Goal: Information Seeking & Learning: Learn about a topic

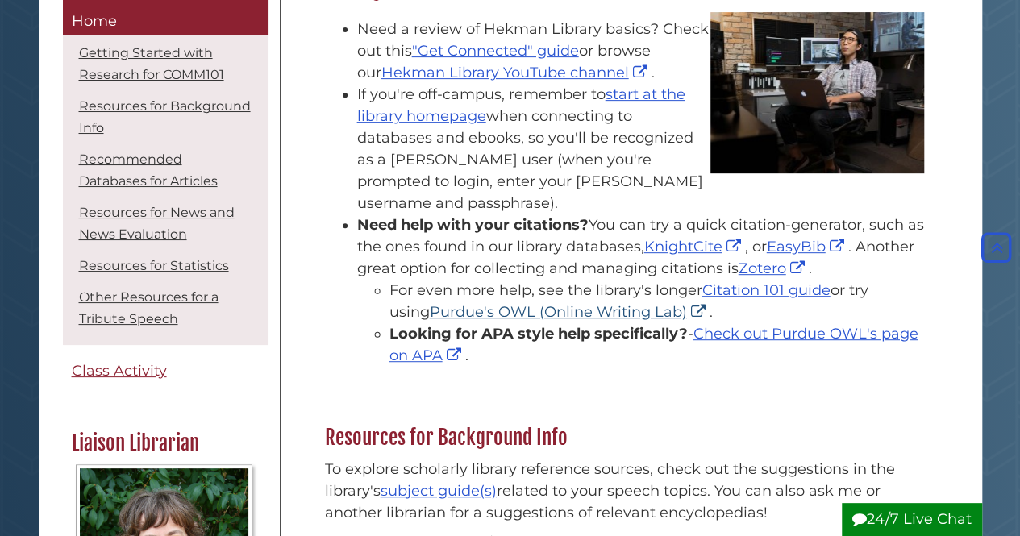
scroll to position [272, 0]
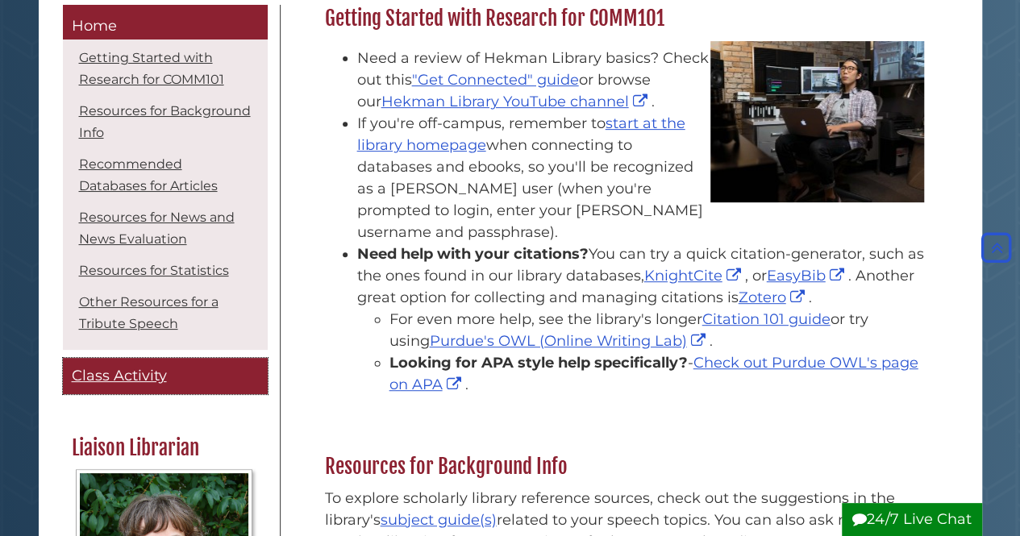
click at [124, 374] on span "Class Activity" at bounding box center [119, 376] width 95 height 18
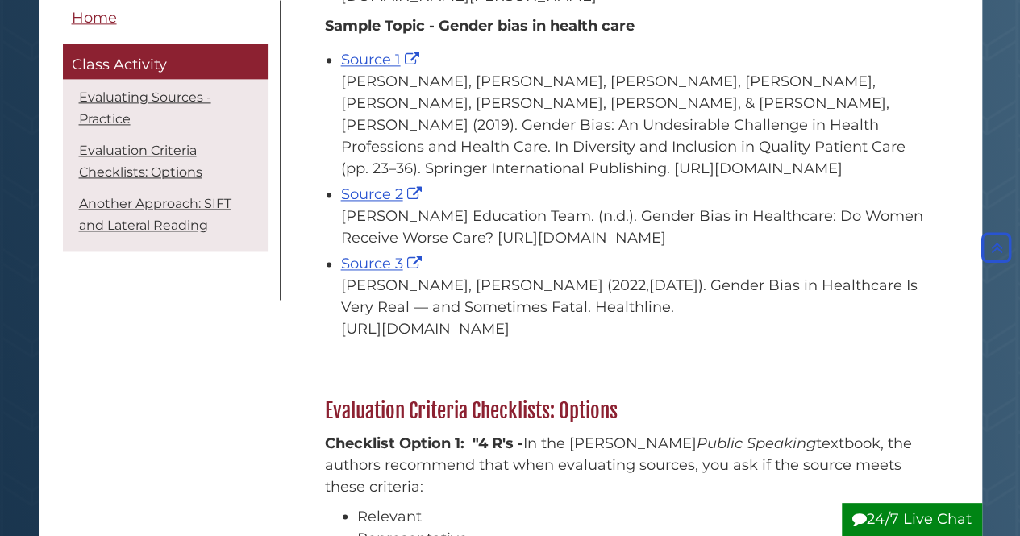
scroll to position [1089, 0]
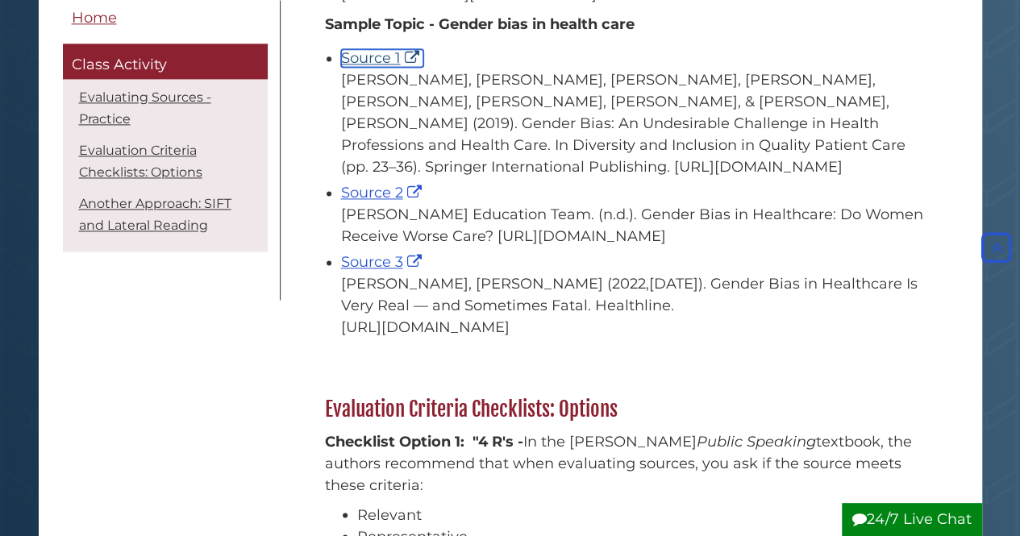
click at [364, 67] on link "Source 1" at bounding box center [382, 58] width 82 height 18
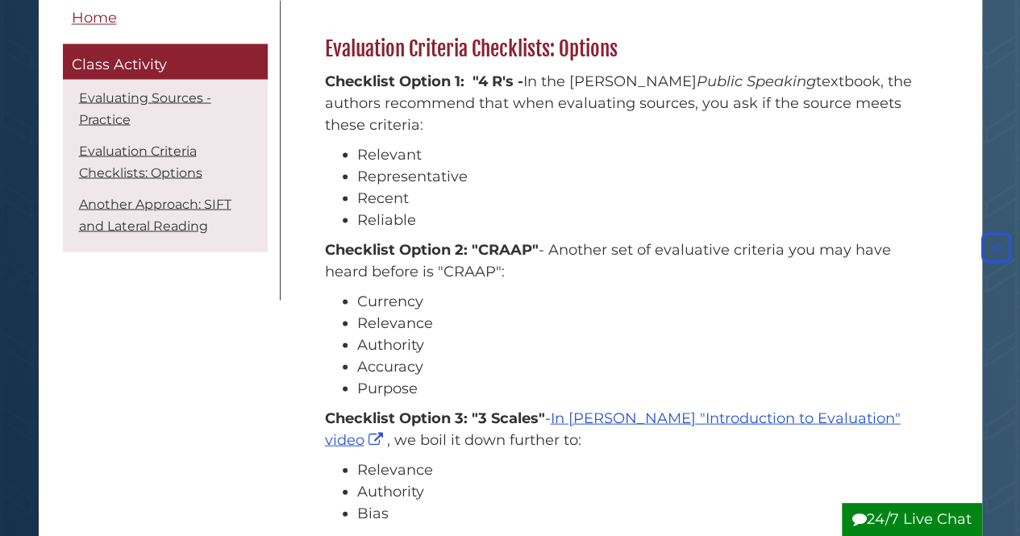
scroll to position [1449, 0]
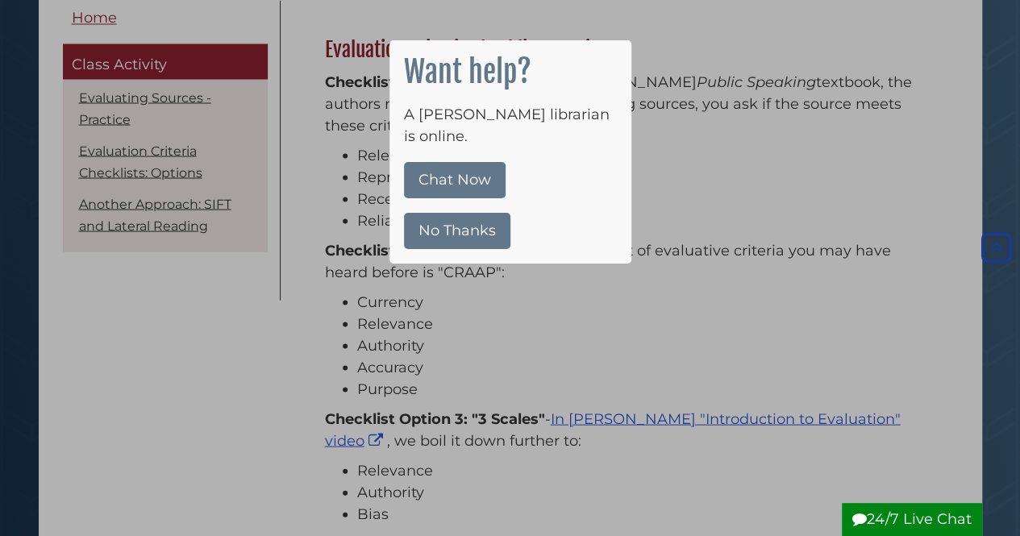
click at [445, 213] on button "No Thanks" at bounding box center [457, 231] width 106 height 36
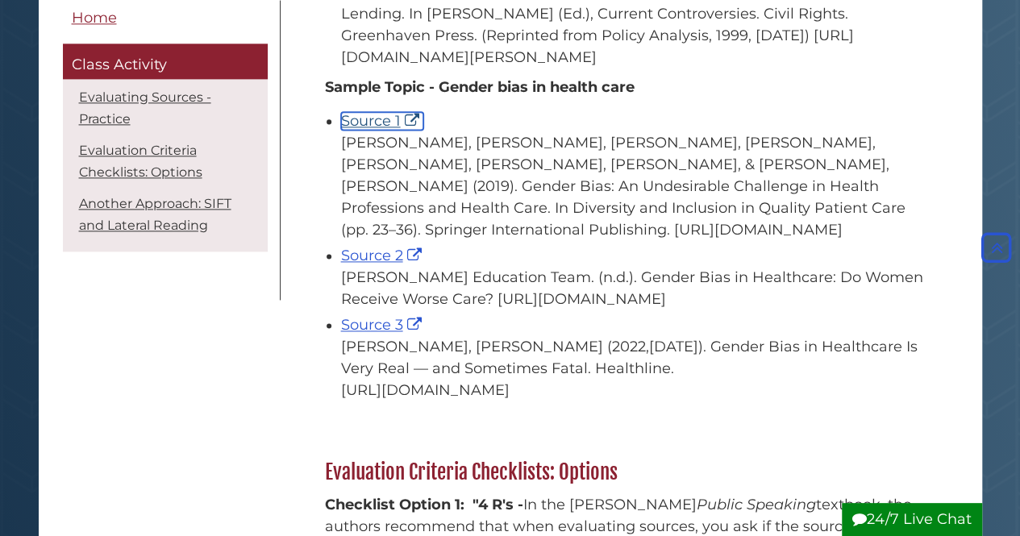
scroll to position [1028, 0]
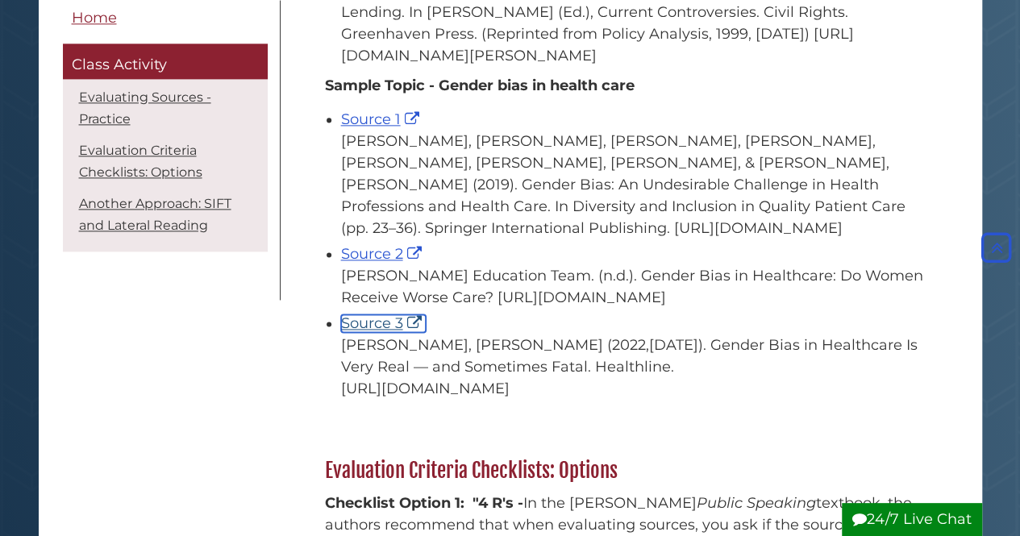
click at [387, 332] on link "Source 3" at bounding box center [383, 323] width 85 height 18
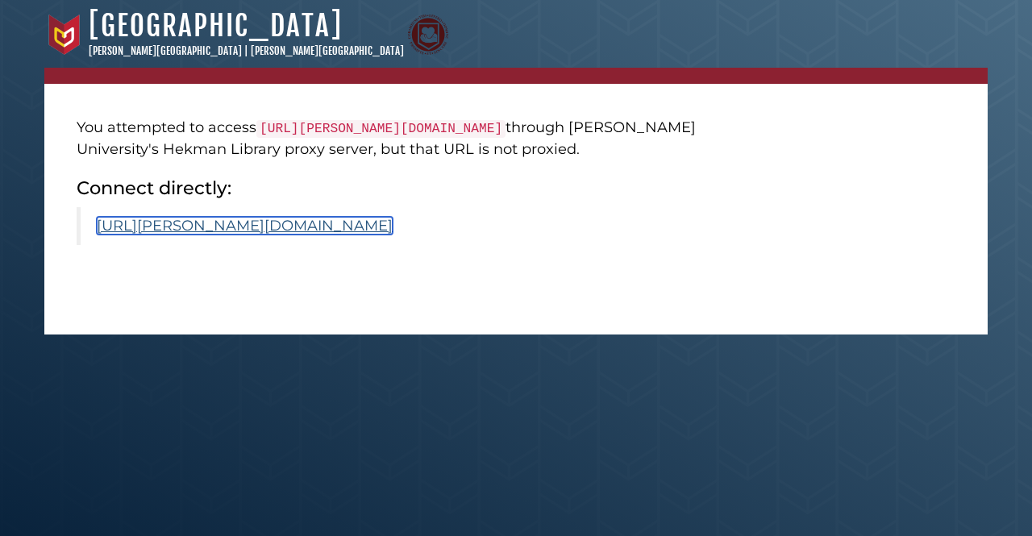
click at [285, 235] on link "https://calvin.primo.exlibrisgroup.com/permalink/01CALVIN_INST/1p09kqq/cdi_spri…" at bounding box center [245, 226] width 296 height 18
click at [208, 235] on link "[URL][PERSON_NAME][DOMAIN_NAME]" at bounding box center [245, 226] width 296 height 18
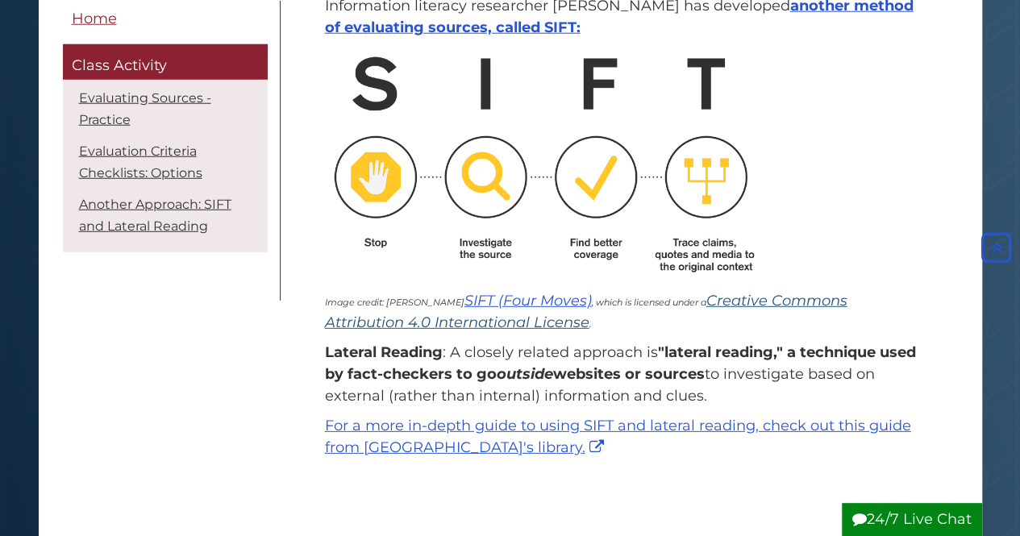
scroll to position [2142, 0]
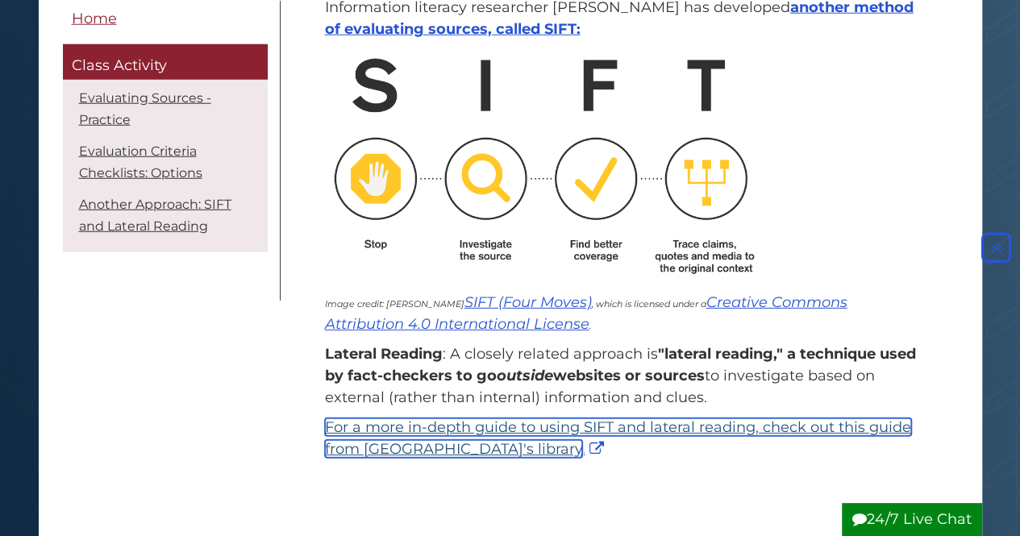
click at [397, 458] on link "For a more in-depth guide to using SIFT and lateral reading, check out this gui…" at bounding box center [618, 438] width 586 height 40
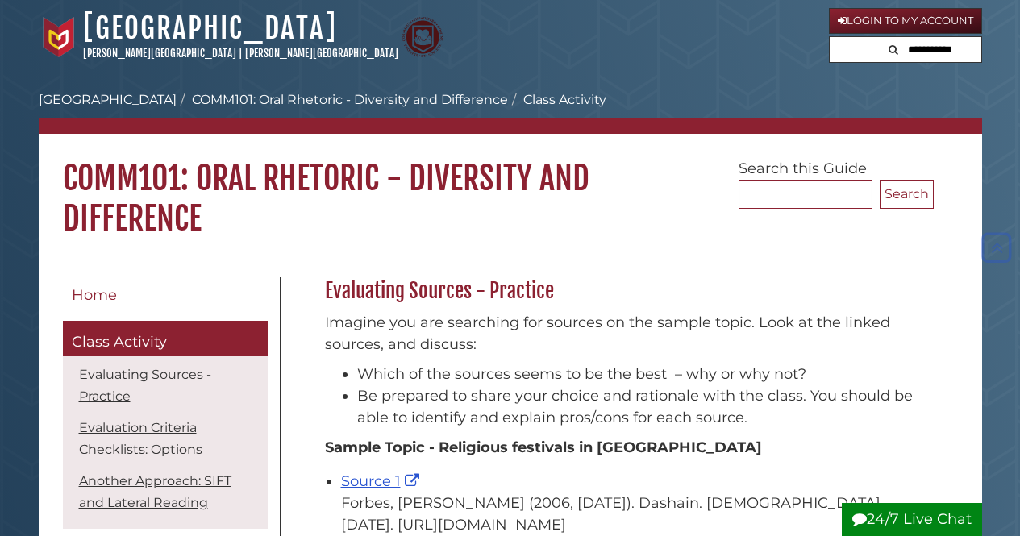
scroll to position [2142, 0]
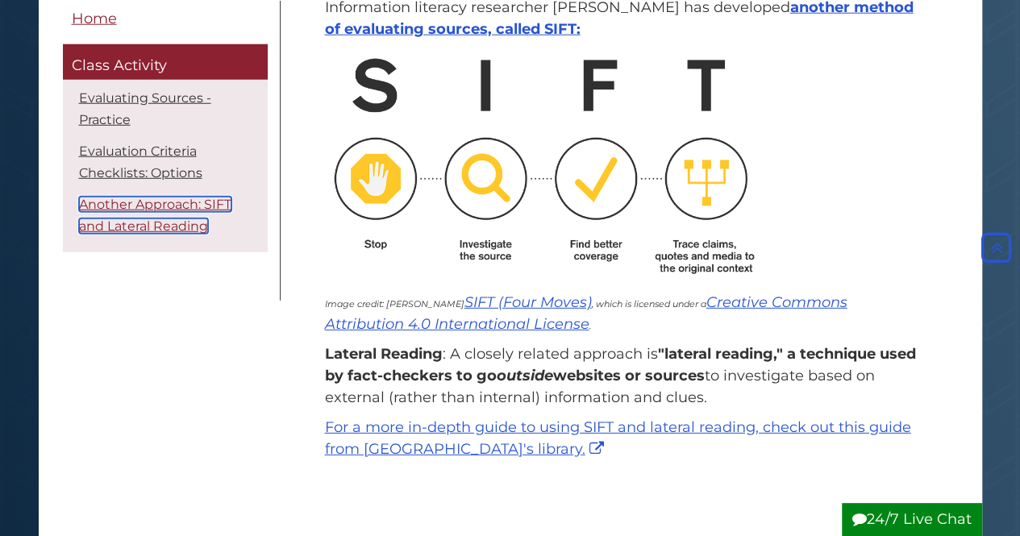
click at [144, 201] on link "Another Approach: SIFT and Lateral Reading" at bounding box center [155, 214] width 152 height 37
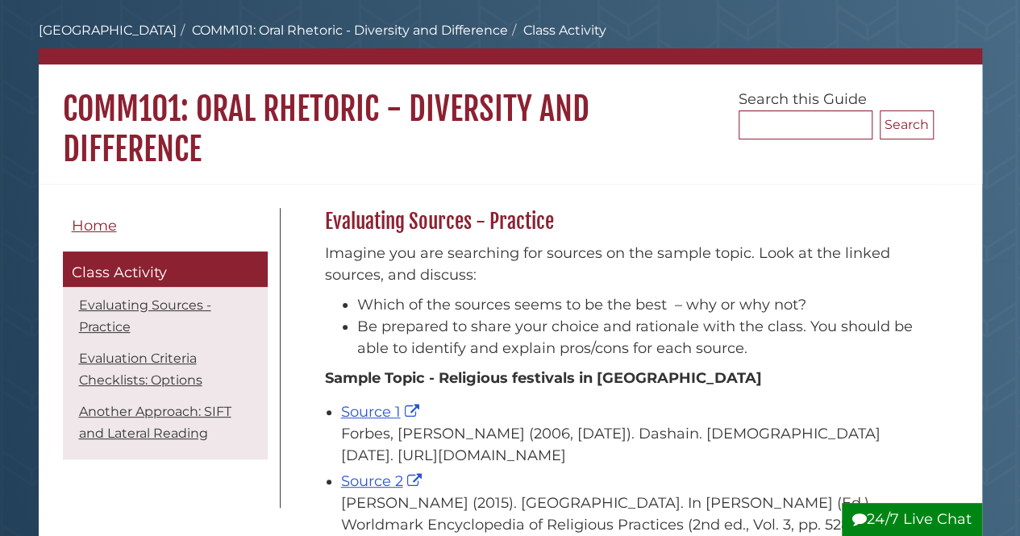
scroll to position [69, 0]
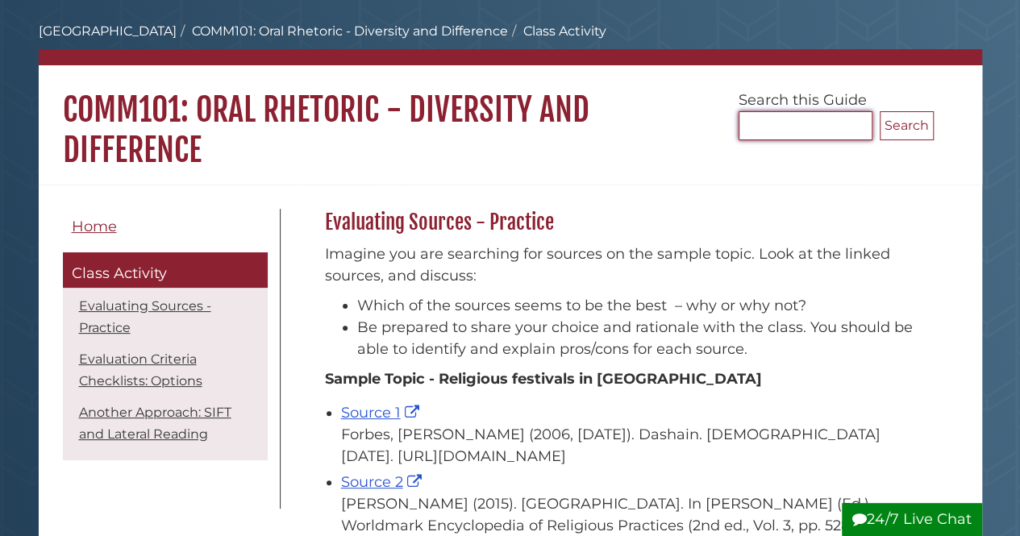
click at [769, 127] on input "Search..." at bounding box center [805, 125] width 134 height 29
type input "*******"
click at [880, 111] on button "Search" at bounding box center [907, 125] width 54 height 29
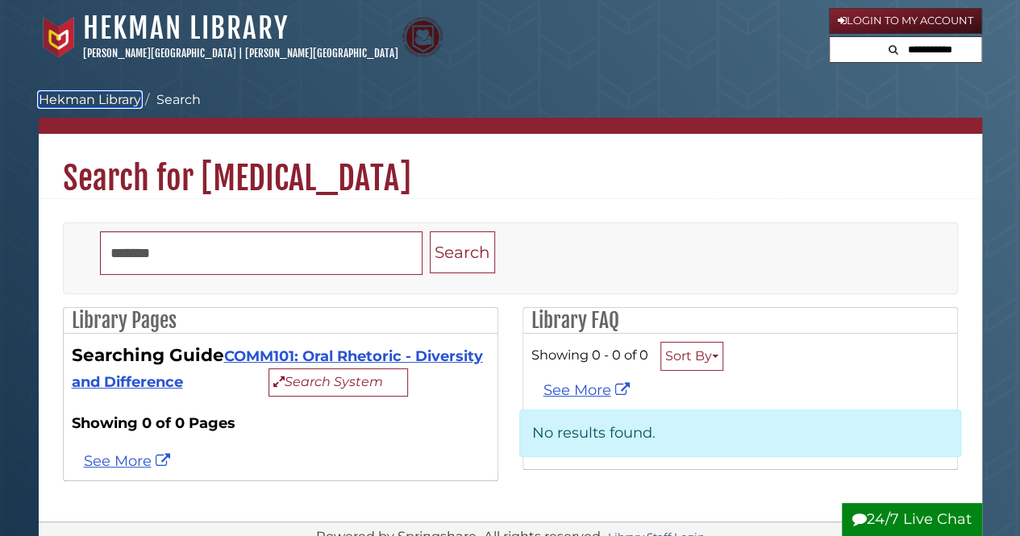
click at [103, 96] on link "[GEOGRAPHIC_DATA]" at bounding box center [90, 99] width 102 height 15
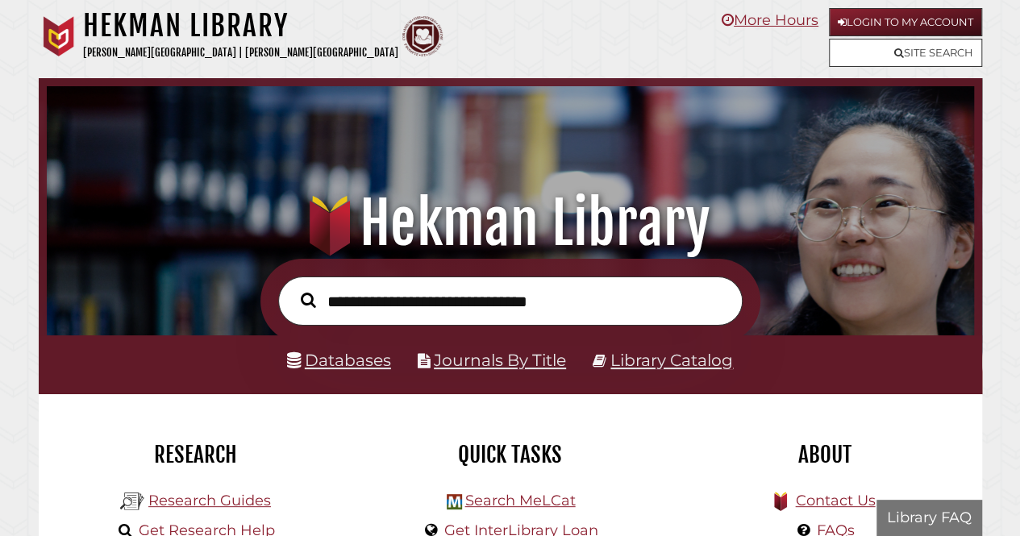
scroll to position [156, 290]
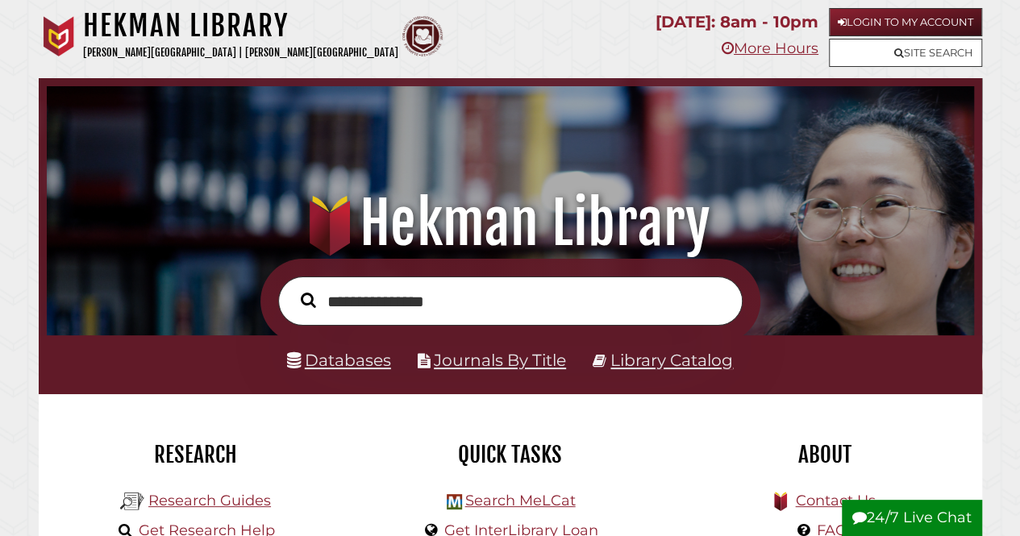
type input "**********"
click at [293, 289] on button "Search" at bounding box center [308, 300] width 31 height 23
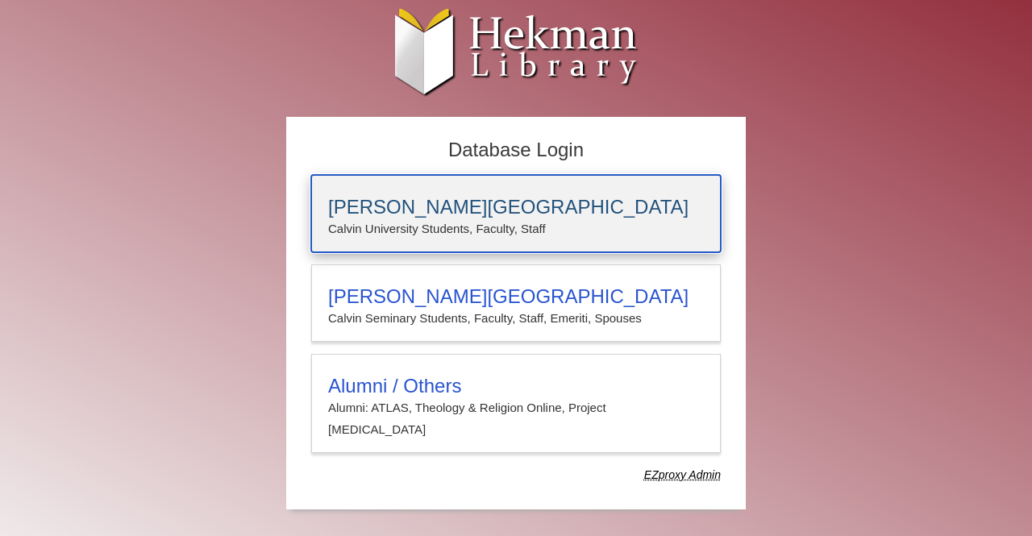
click at [475, 210] on h3 "[PERSON_NAME][GEOGRAPHIC_DATA]" at bounding box center [516, 207] width 376 height 23
